Goal: Complete application form: Complete application form

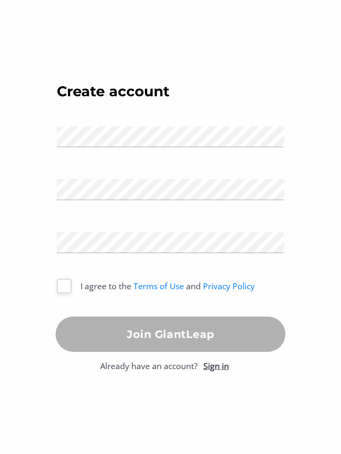
click at [116, 119] on div "Name" at bounding box center [171, 135] width 242 height 53
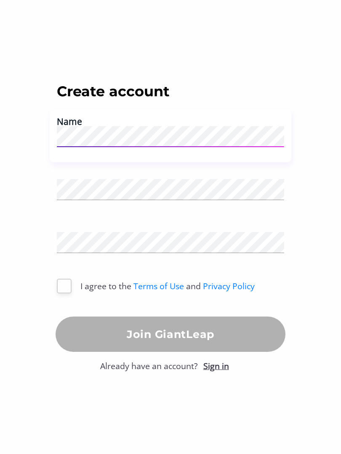
click at [100, 122] on div "Name" at bounding box center [170, 134] width 227 height 28
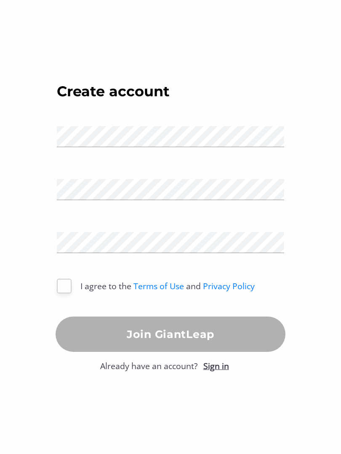
click at [99, 124] on div "Name" at bounding box center [170, 134] width 227 height 28
click at [122, 123] on div "Name" at bounding box center [170, 134] width 227 height 28
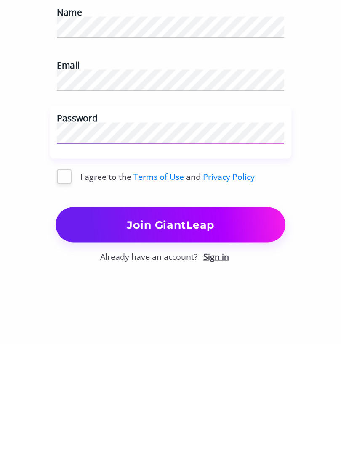
click at [62, 279] on div at bounding box center [64, 286] width 15 height 15
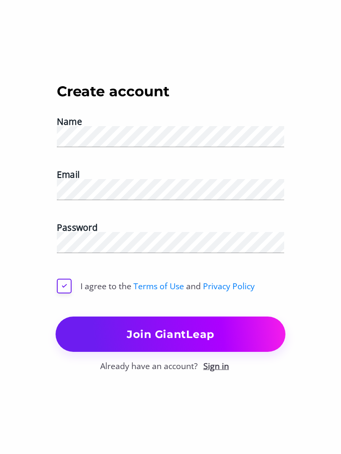
click at [194, 335] on span "Join GiantLeap" at bounding box center [170, 334] width 229 height 19
click at [187, 332] on span "Join GiantLeap" at bounding box center [170, 334] width 229 height 19
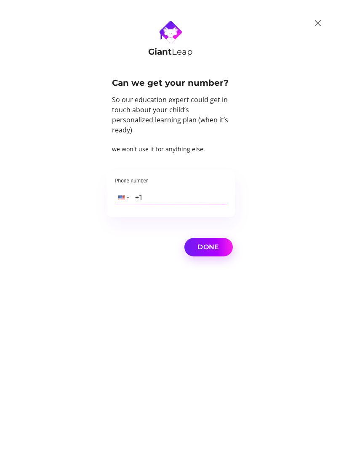
click at [175, 181] on div "Phone number Phone +1" at bounding box center [170, 194] width 128 height 46
click at [165, 181] on div "Phone number Phone +1" at bounding box center [170, 194] width 128 height 46
click at [150, 191] on input "+1" at bounding box center [171, 197] width 112 height 15
type input "[PHONE_NUMBER]"
click at [211, 242] on span "Done" at bounding box center [209, 248] width 42 height 12
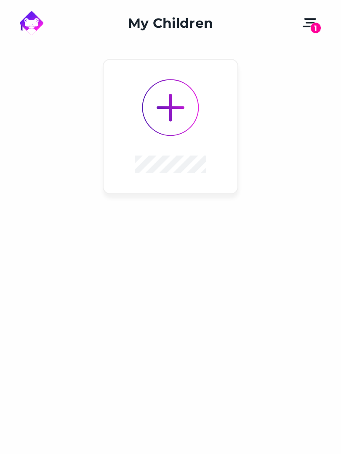
click at [177, 99] on img at bounding box center [171, 108] width 28 height 28
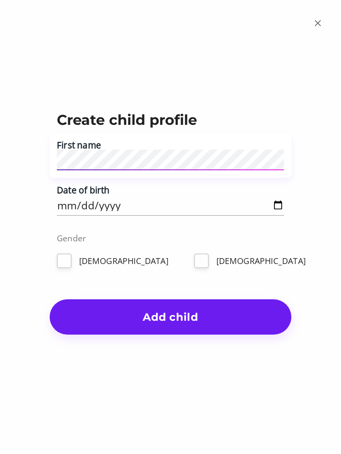
click at [88, 194] on label "Date of birth" at bounding box center [83, 190] width 53 height 9
click at [88, 195] on input "Date of birth" at bounding box center [170, 205] width 227 height 21
click at [172, 203] on input "[DATE]" at bounding box center [170, 205] width 227 height 21
click at [167, 204] on input "[DATE]" at bounding box center [170, 205] width 227 height 21
type input "[DATE]"
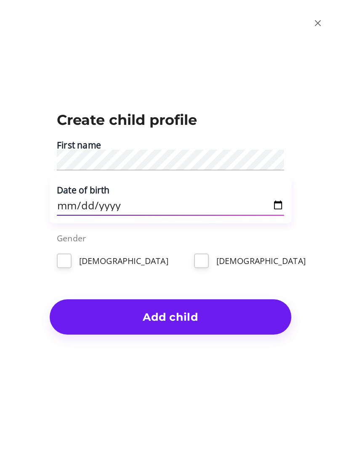
click at [194, 258] on div at bounding box center [201, 261] width 15 height 15
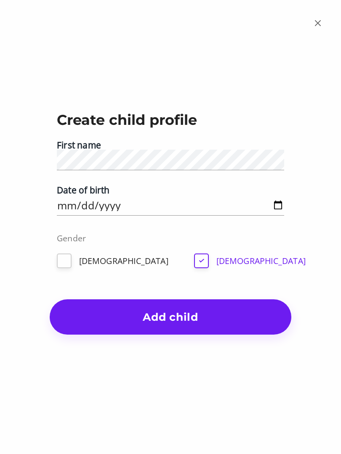
click at [194, 324] on span "Add child" at bounding box center [171, 317] width 242 height 19
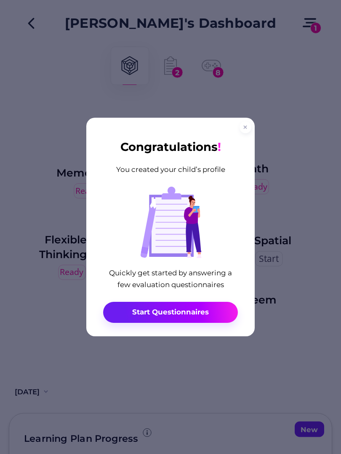
click at [203, 308] on span "Start Questionnaires" at bounding box center [170, 312] width 77 height 9
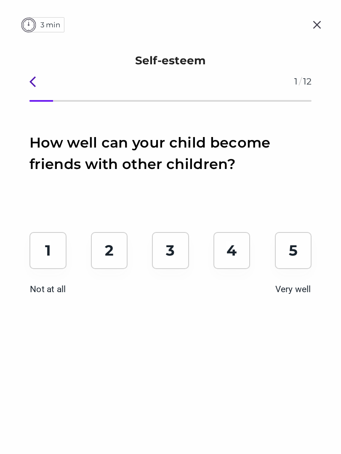
click at [234, 253] on p "4" at bounding box center [231, 251] width 10 height 19
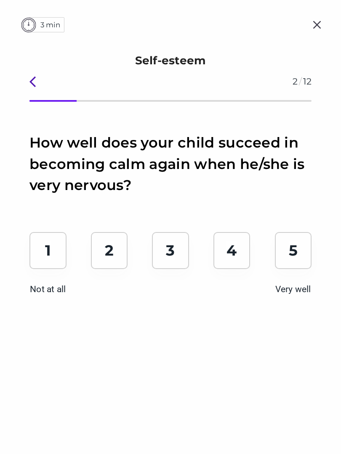
click at [228, 257] on p "4" at bounding box center [231, 251] width 10 height 19
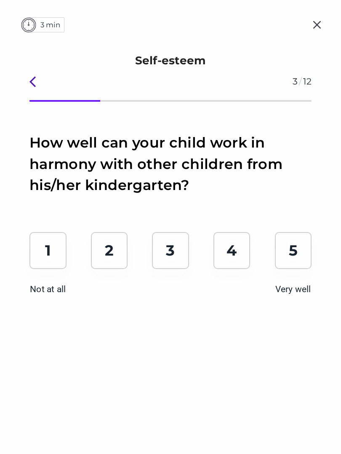
click at [231, 258] on p "4" at bounding box center [231, 251] width 10 height 19
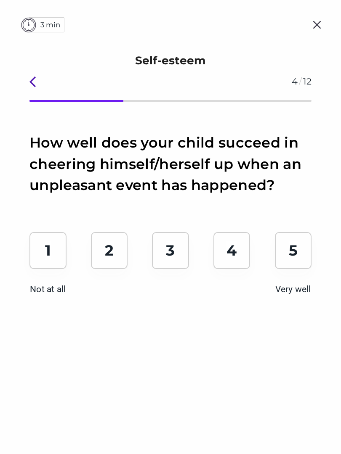
click at [231, 250] on p "4" at bounding box center [231, 251] width 10 height 19
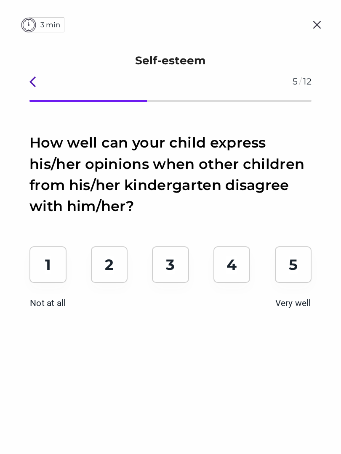
click at [230, 265] on p "4" at bounding box center [231, 265] width 10 height 19
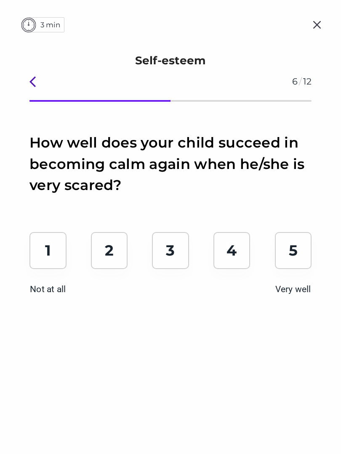
click at [236, 251] on p "4" at bounding box center [231, 251] width 10 height 19
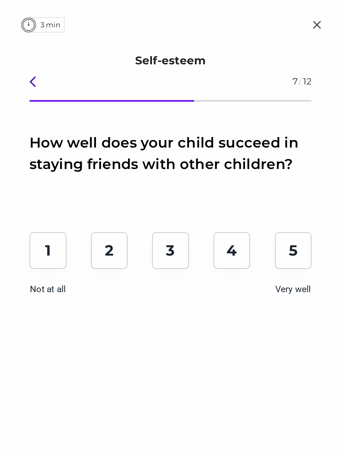
click at [173, 253] on p "3" at bounding box center [170, 251] width 9 height 19
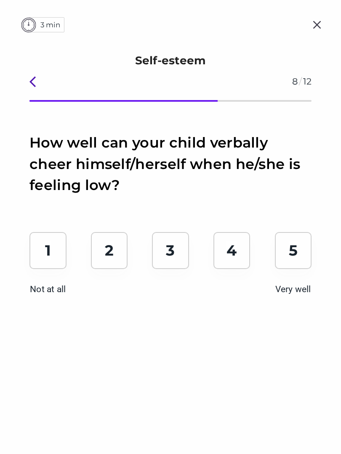
click at [234, 252] on p "4" at bounding box center [231, 251] width 10 height 19
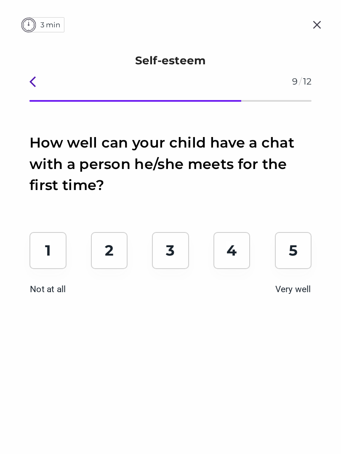
click at [226, 256] on p "4" at bounding box center [231, 251] width 10 height 19
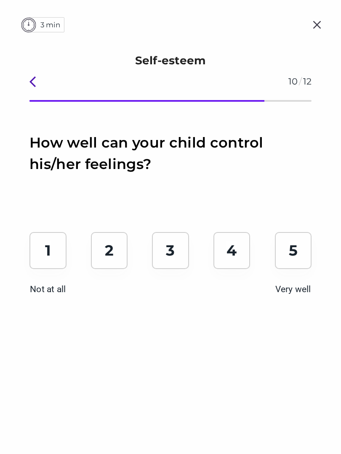
click at [239, 252] on div "4" at bounding box center [231, 250] width 37 height 37
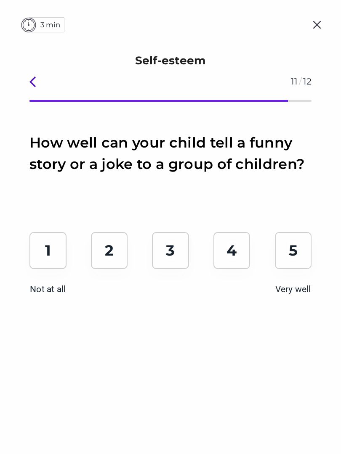
click at [235, 247] on p "4" at bounding box center [231, 251] width 10 height 19
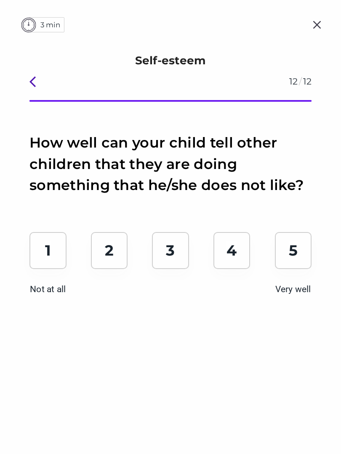
click at [232, 260] on div "4" at bounding box center [231, 250] width 37 height 37
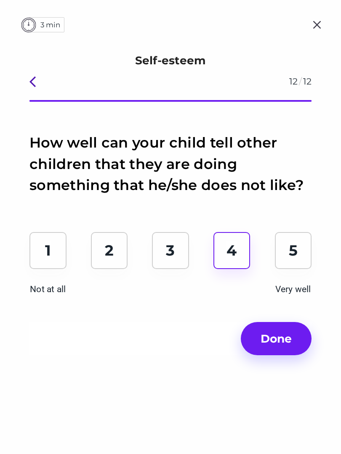
click at [279, 337] on span "Done" at bounding box center [276, 338] width 43 height 19
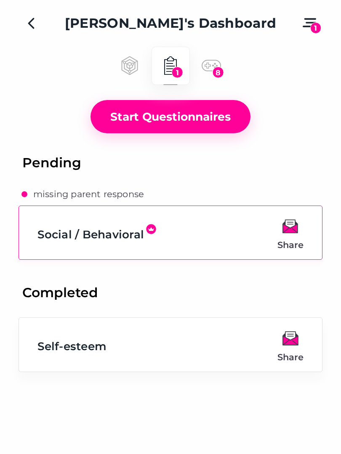
click at [177, 120] on span "Start Questionnaires" at bounding box center [170, 116] width 132 height 19
click at [177, 117] on span "Start Questionnaires" at bounding box center [170, 116] width 132 height 19
click at [185, 110] on span "Start Questionnaires" at bounding box center [170, 116] width 132 height 19
click at [184, 110] on span "Start Questionnaires" at bounding box center [170, 116] width 132 height 19
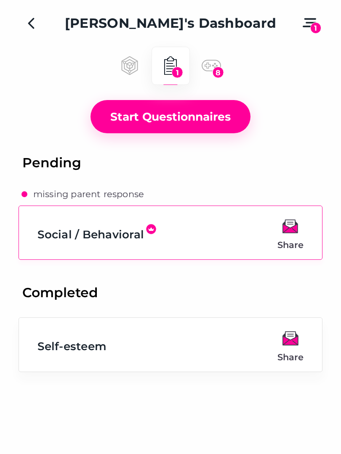
click at [173, 71] on div "1" at bounding box center [177, 72] width 11 height 11
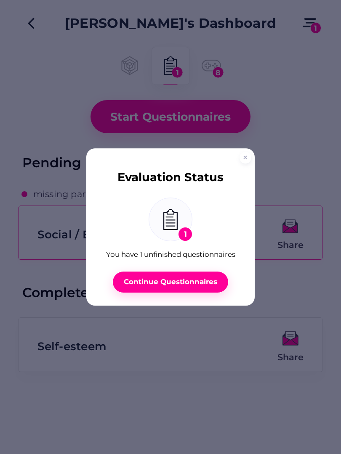
click at [238, 165] on div "Evaluation Status 1 You have 1 unfinished questionnaires Continue Questionnaires" at bounding box center [170, 228] width 168 height 158
click at [244, 156] on icon at bounding box center [245, 158] width 4 height 4
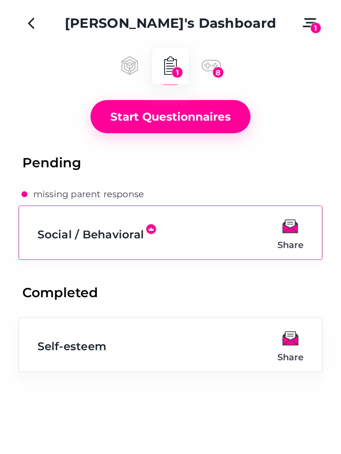
click at [244, 156] on div "Pending Missing parent response Social / Behavioral Share" at bounding box center [171, 214] width 304 height 120
click at [317, 18] on button "1" at bounding box center [309, 23] width 25 height 23
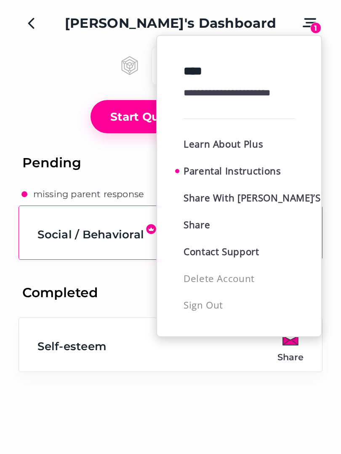
click at [238, 170] on span "Parental Instructions" at bounding box center [238, 171] width 111 height 15
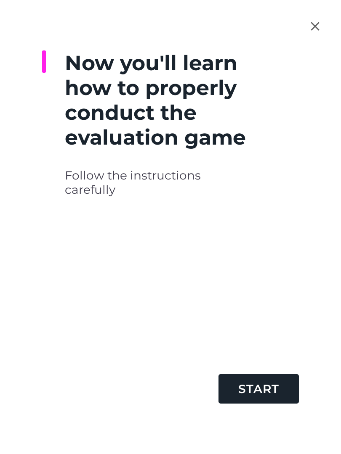
click at [257, 401] on button "Start" at bounding box center [258, 389] width 80 height 29
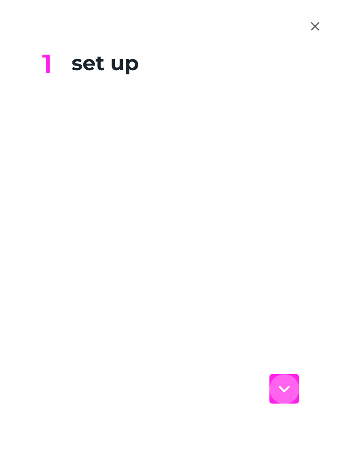
click at [283, 381] on icon "button" at bounding box center [284, 389] width 24 height 24
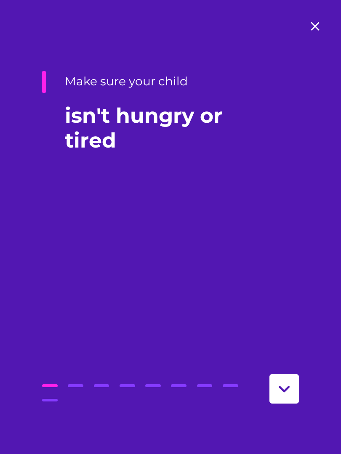
click at [286, 385] on icon "button" at bounding box center [284, 389] width 24 height 24
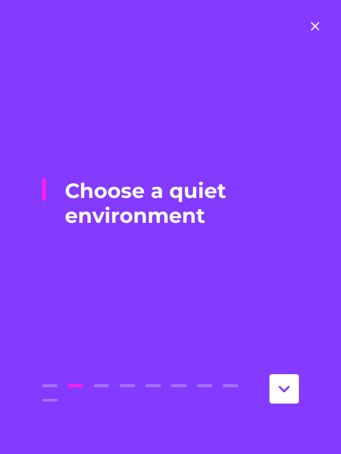
click at [285, 385] on icon "button" at bounding box center [284, 389] width 24 height 24
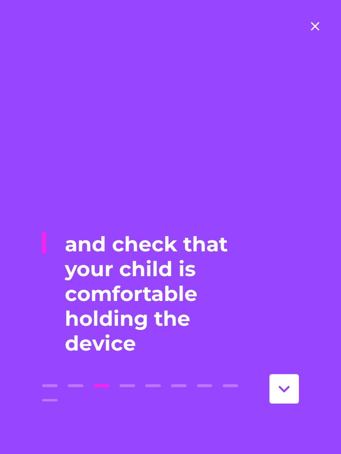
click at [287, 390] on icon "button" at bounding box center [284, 389] width 11 height 6
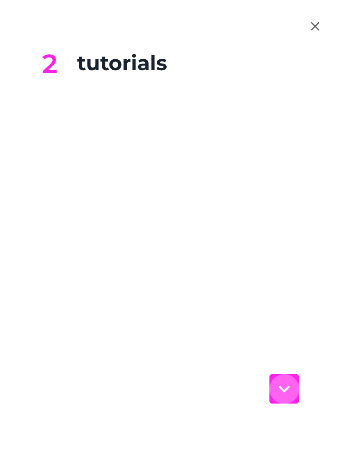
click at [285, 387] on icon "button" at bounding box center [284, 389] width 24 height 24
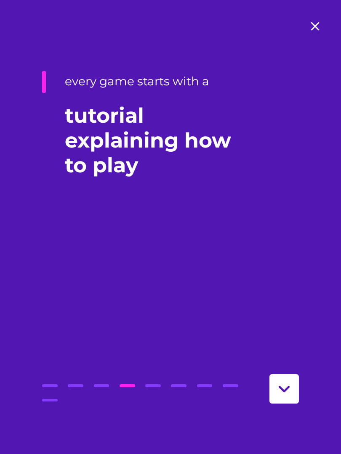
click at [284, 387] on icon "button" at bounding box center [284, 389] width 24 height 24
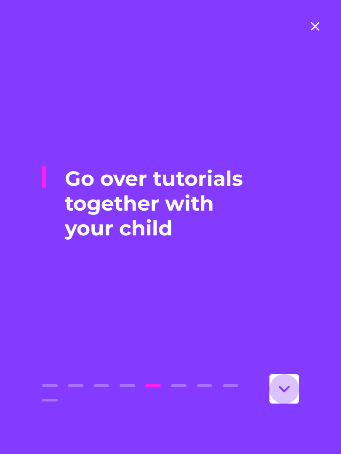
click at [284, 383] on icon "button" at bounding box center [284, 389] width 24 height 24
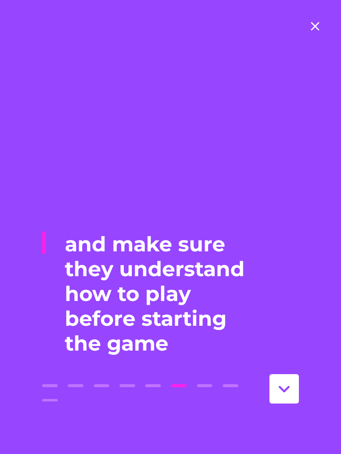
click at [287, 391] on icon "button" at bounding box center [284, 389] width 24 height 24
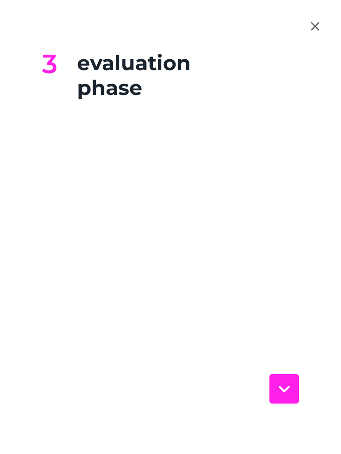
click at [283, 383] on icon "button" at bounding box center [284, 389] width 24 height 24
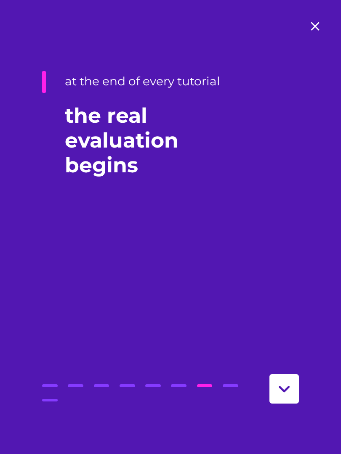
click at [291, 377] on button "button" at bounding box center [283, 389] width 29 height 29
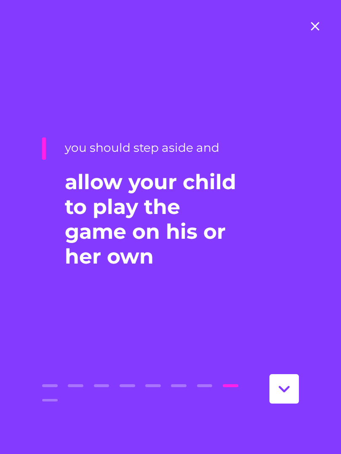
click at [290, 377] on button "button" at bounding box center [283, 389] width 29 height 29
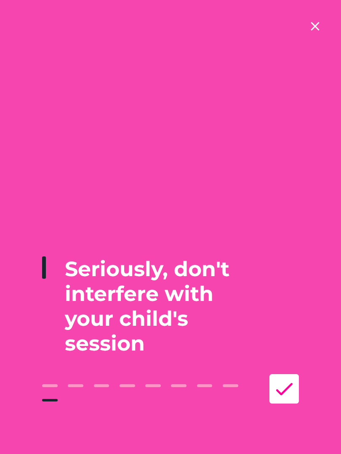
click at [279, 388] on icon "button" at bounding box center [284, 389] width 24 height 24
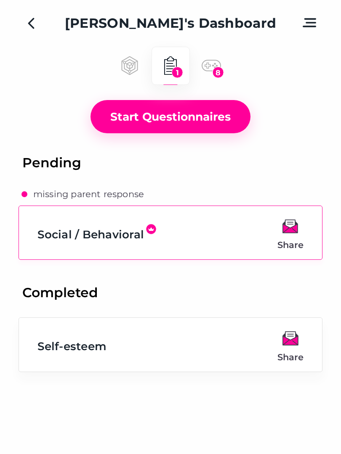
click at [37, 17] on icon "Back" at bounding box center [31, 23] width 14 height 14
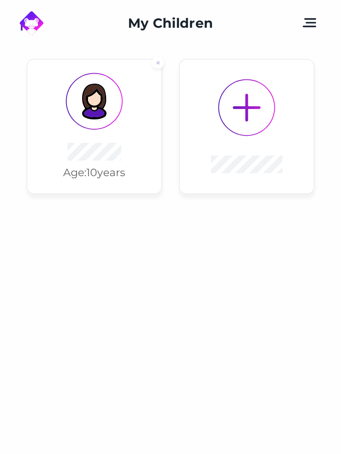
click at [92, 113] on img at bounding box center [94, 102] width 36 height 36
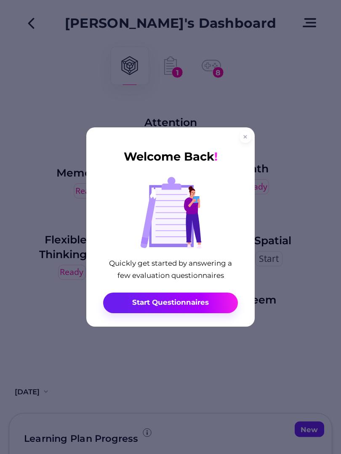
click at [199, 296] on button "Start Questionnaires" at bounding box center [170, 303] width 135 height 21
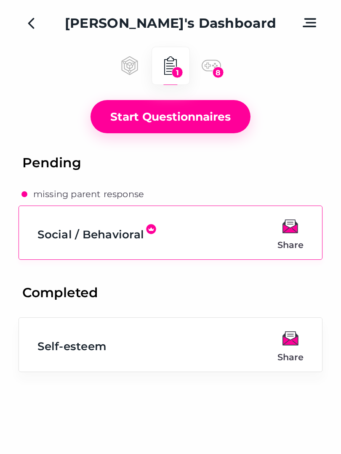
click at [310, 18] on button at bounding box center [309, 23] width 25 height 23
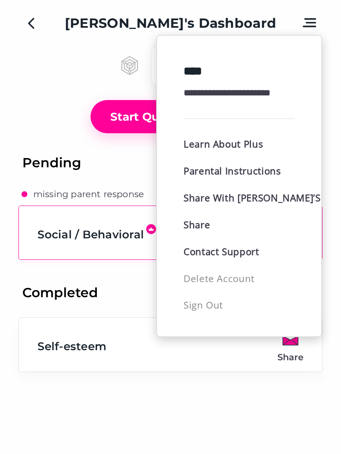
click at [196, 397] on div at bounding box center [170, 227] width 341 height 454
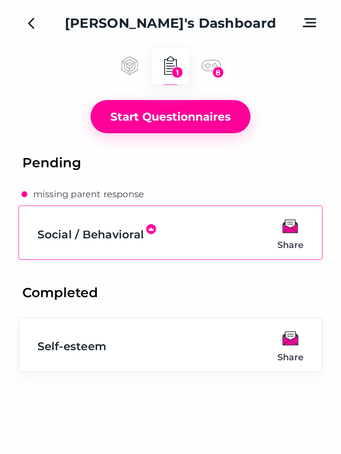
click at [43, 165] on h4 "Pending" at bounding box center [51, 163] width 59 height 18
click at [173, 59] on icon at bounding box center [170, 59] width 6 height 5
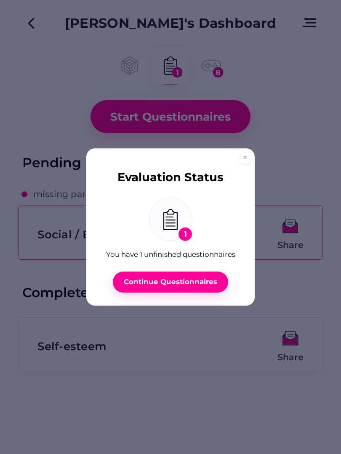
click at [306, 117] on div at bounding box center [170, 227] width 341 height 454
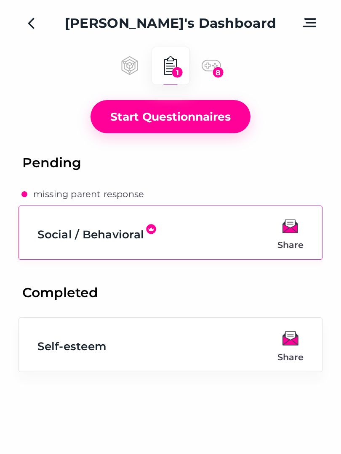
click at [279, 105] on div "Start Questionnaires" at bounding box center [170, 116] width 341 height 33
click at [29, 23] on icon "Back" at bounding box center [31, 23] width 6 height 11
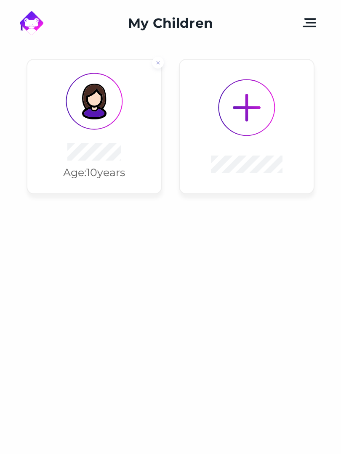
click at [35, 17] on img at bounding box center [32, 23] width 24 height 24
click at [38, 26] on img at bounding box center [32, 23] width 24 height 24
click at [37, 26] on img at bounding box center [32, 23] width 24 height 24
click at [312, 19] on button at bounding box center [309, 23] width 25 height 23
